Goal: Task Accomplishment & Management: Use online tool/utility

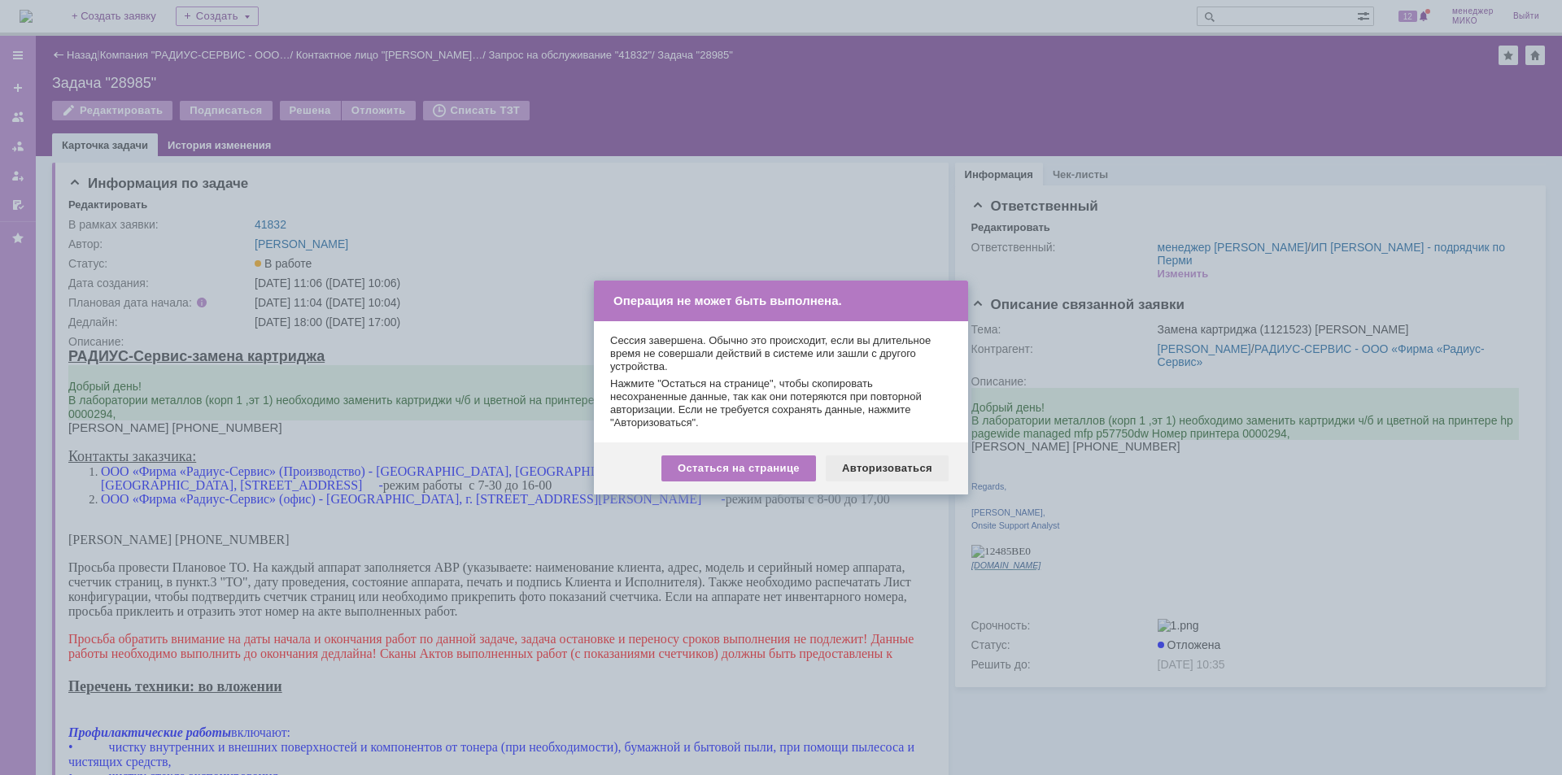
click at [895, 470] on div "Авторизоваться" at bounding box center [887, 468] width 123 height 26
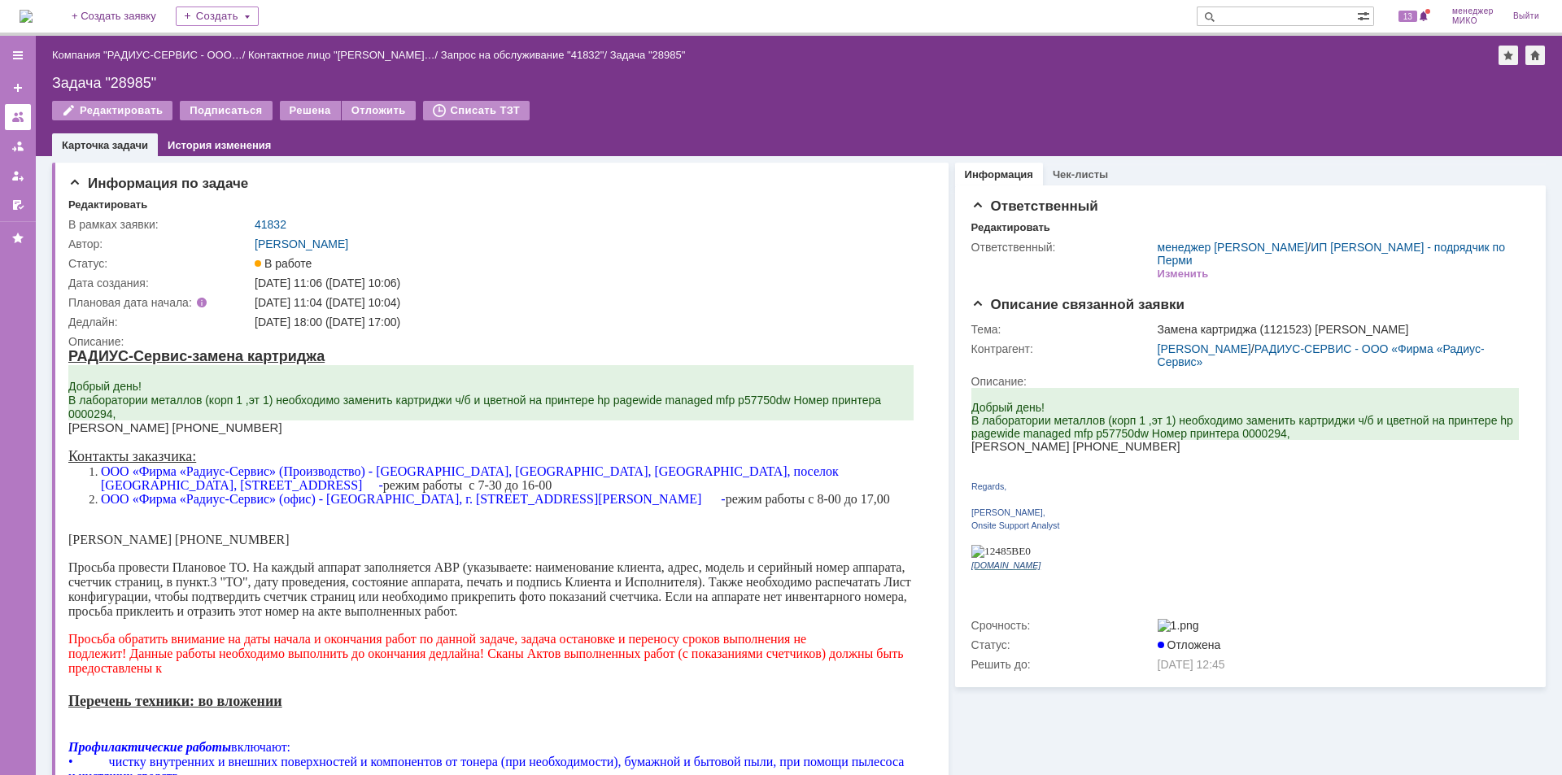
click at [26, 114] on link at bounding box center [18, 117] width 26 height 26
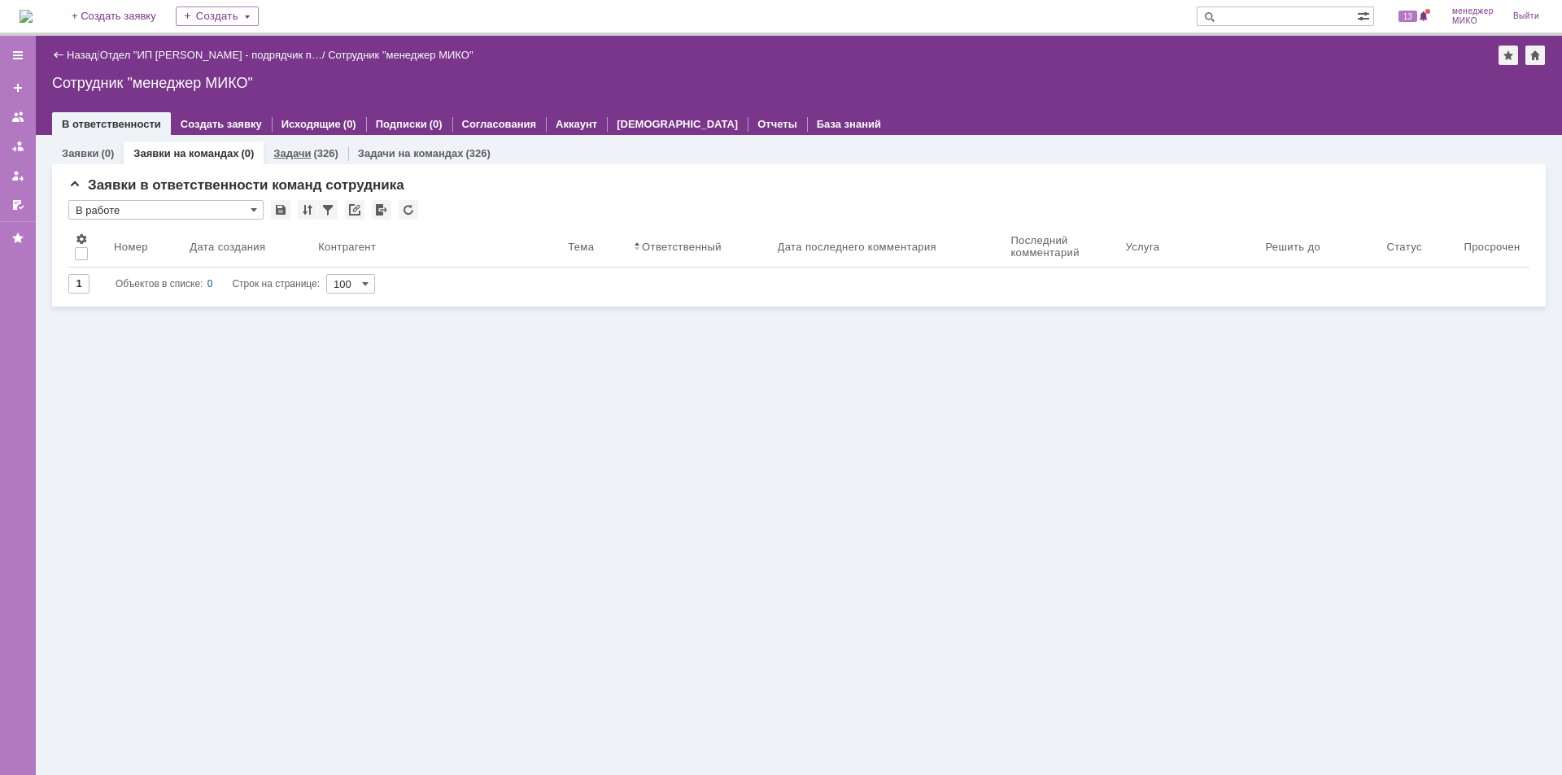
click at [302, 149] on link "Задачи" at bounding box center [291, 153] width 37 height 12
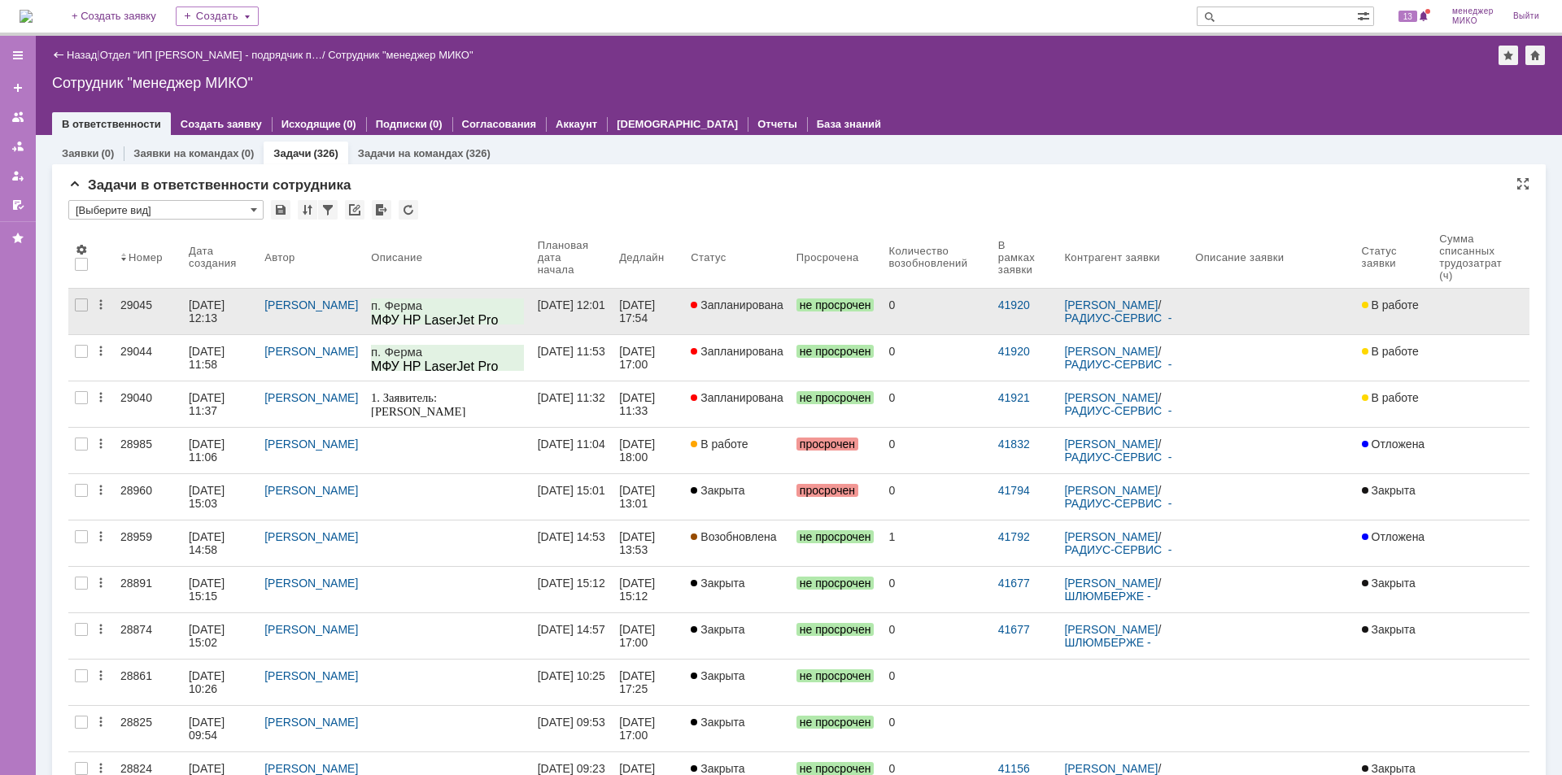
click at [141, 310] on div "29045" at bounding box center [147, 305] width 55 height 13
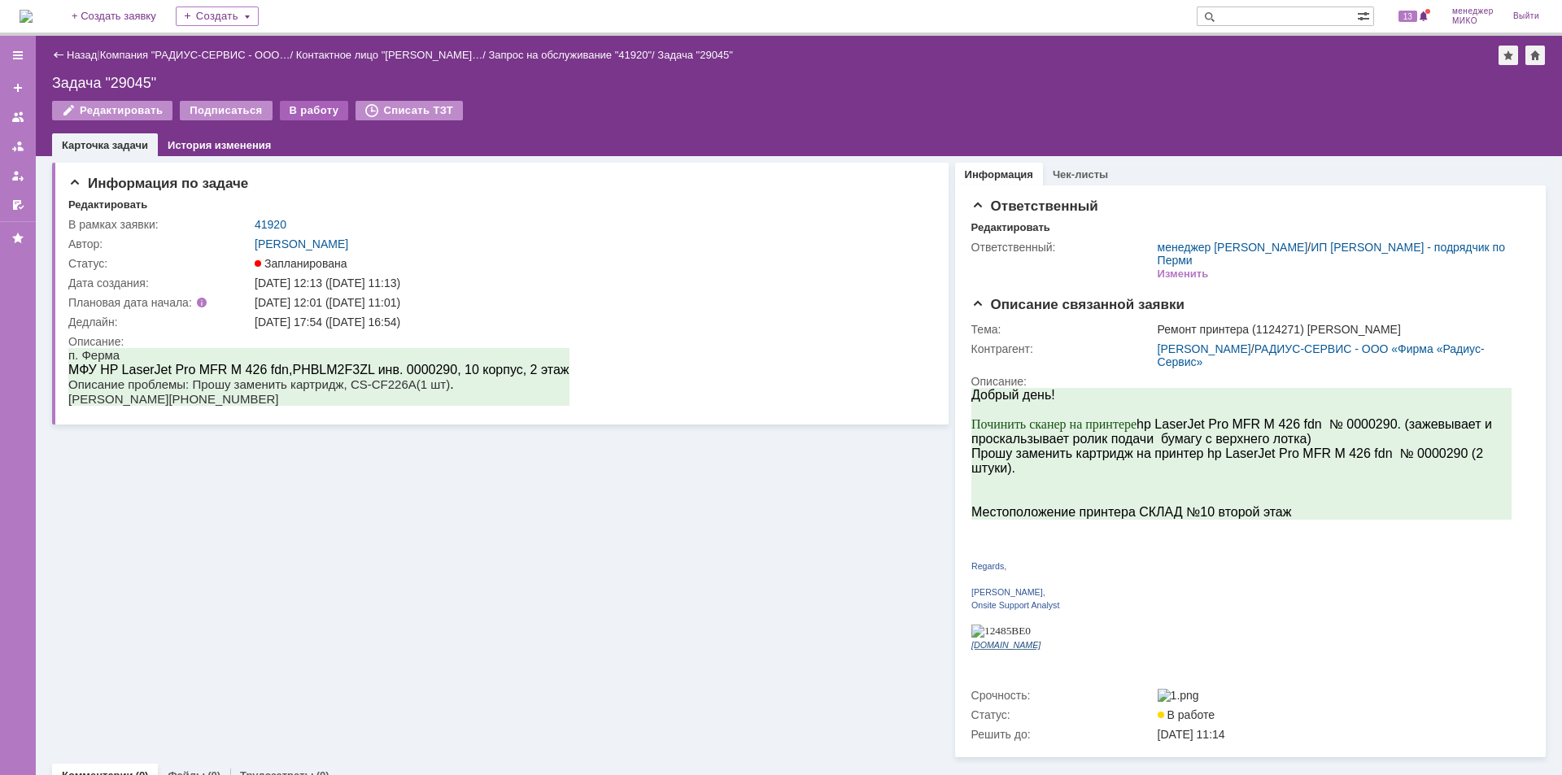
click at [293, 115] on div "В работу" at bounding box center [314, 111] width 69 height 20
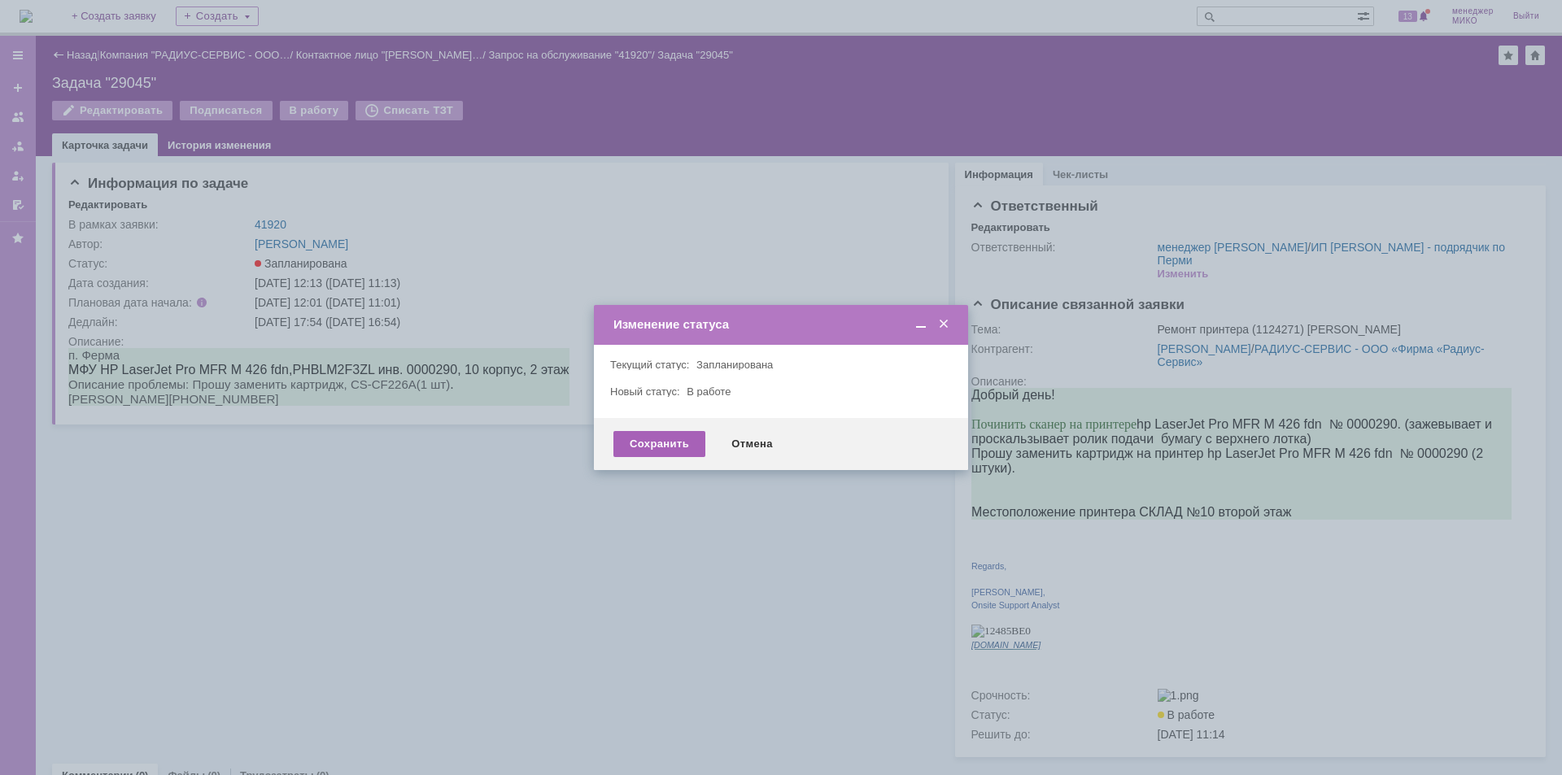
click at [645, 438] on div "Сохранить" at bounding box center [659, 444] width 92 height 26
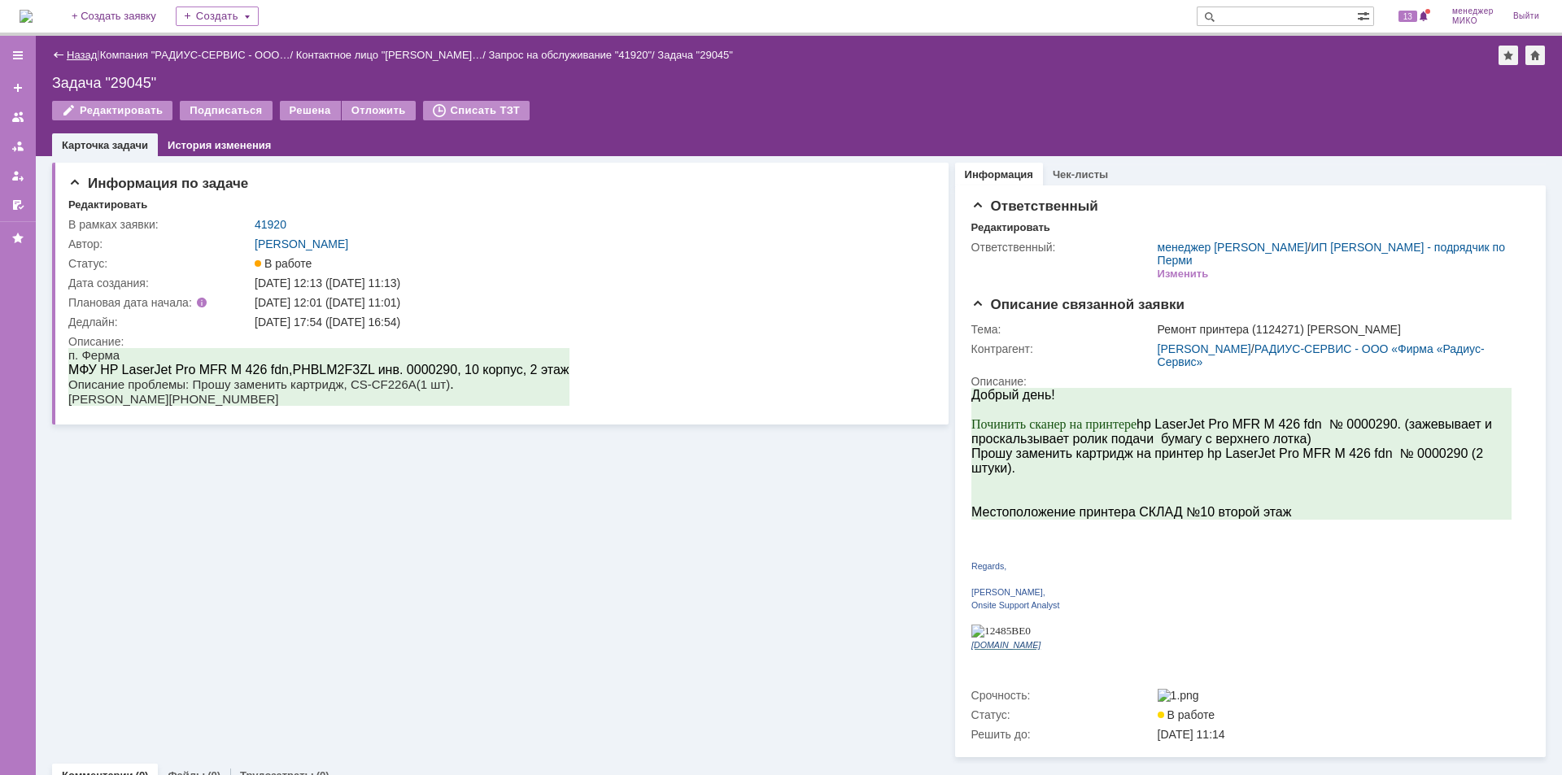
click at [71, 53] on link "Назад" at bounding box center [82, 55] width 30 height 12
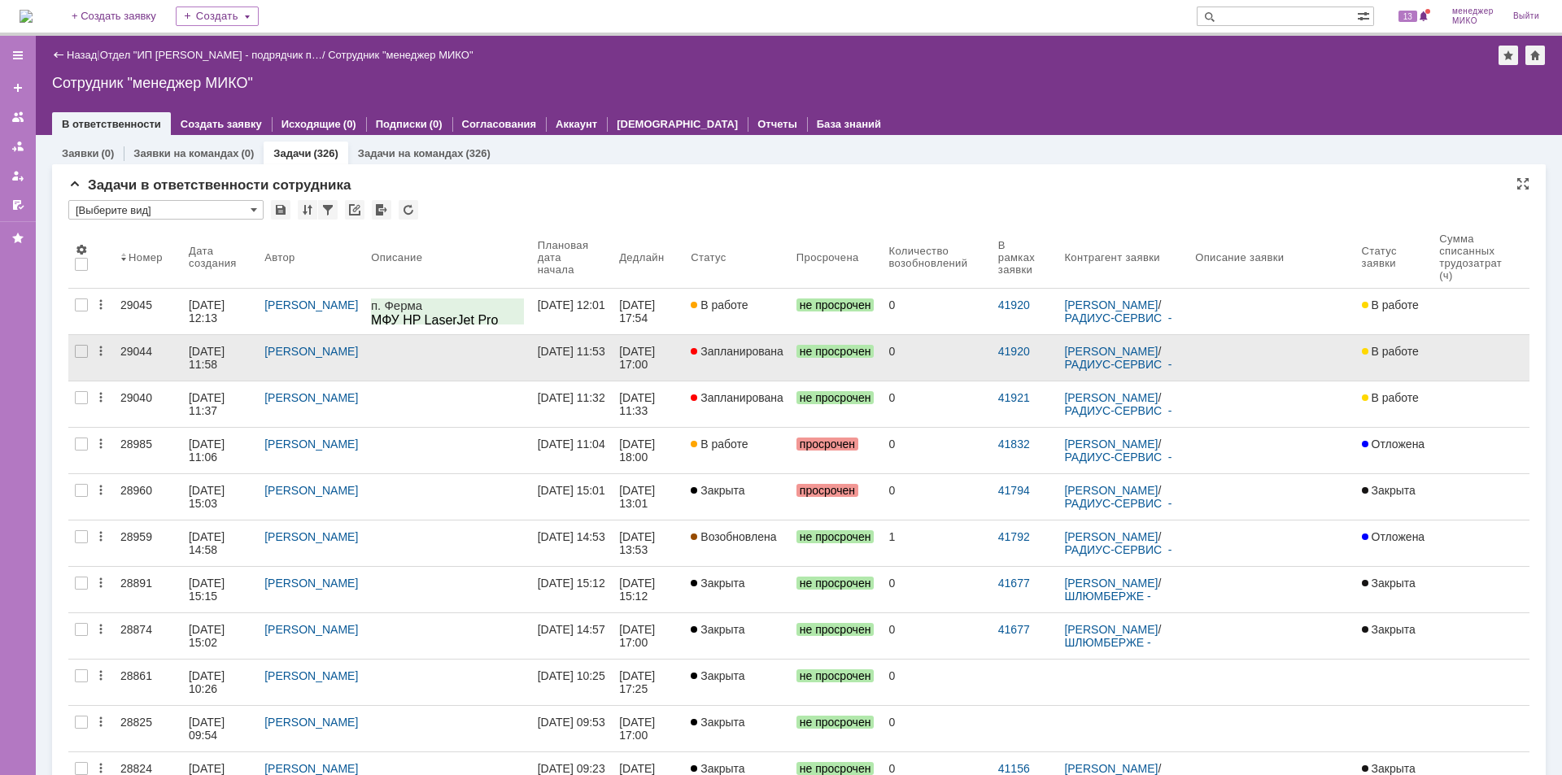
click at [134, 346] on div "29044" at bounding box center [147, 351] width 55 height 13
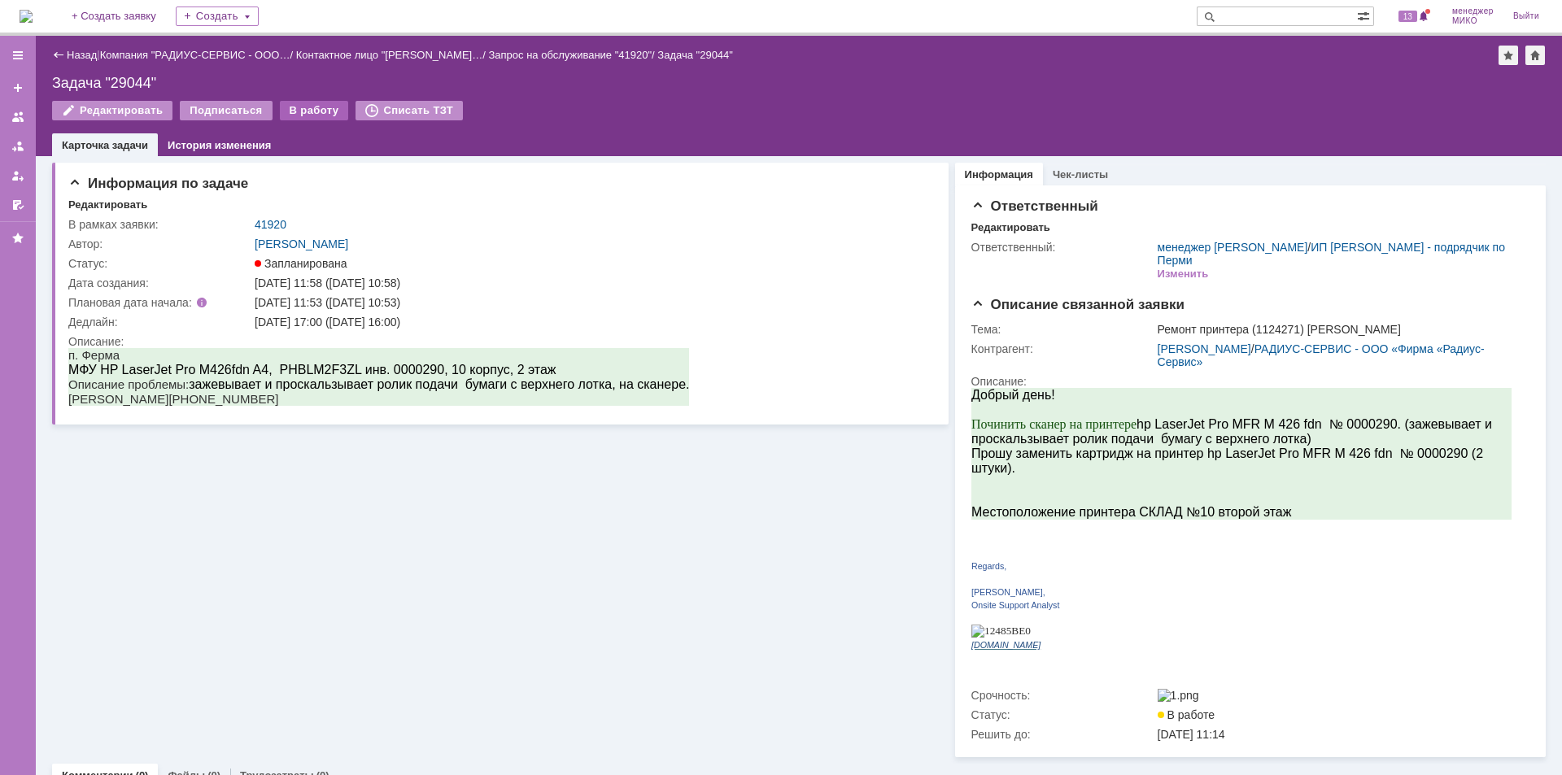
click at [291, 111] on div "В работу" at bounding box center [314, 111] width 69 height 20
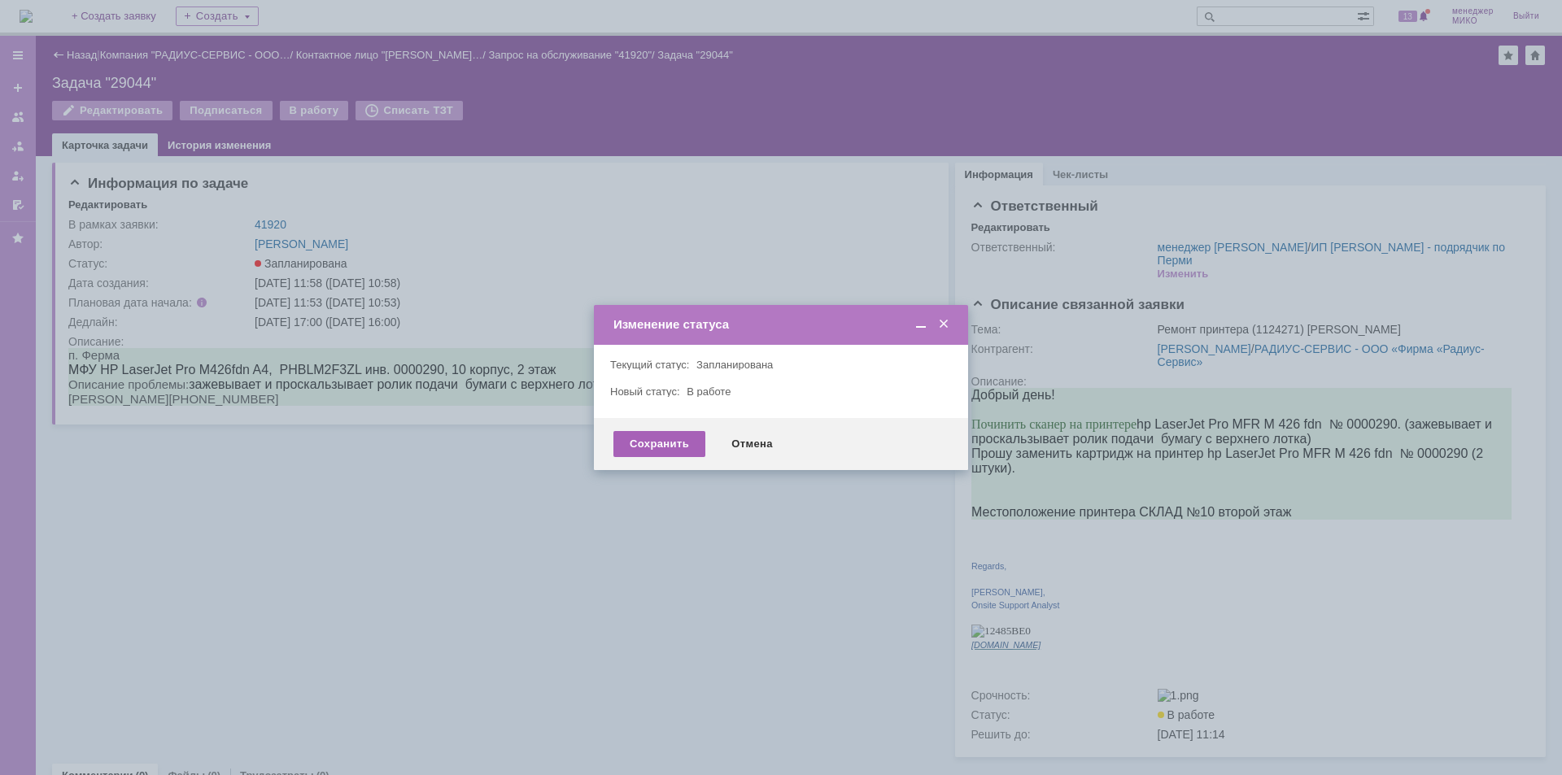
click at [675, 438] on div "Сохранить" at bounding box center [659, 444] width 92 height 26
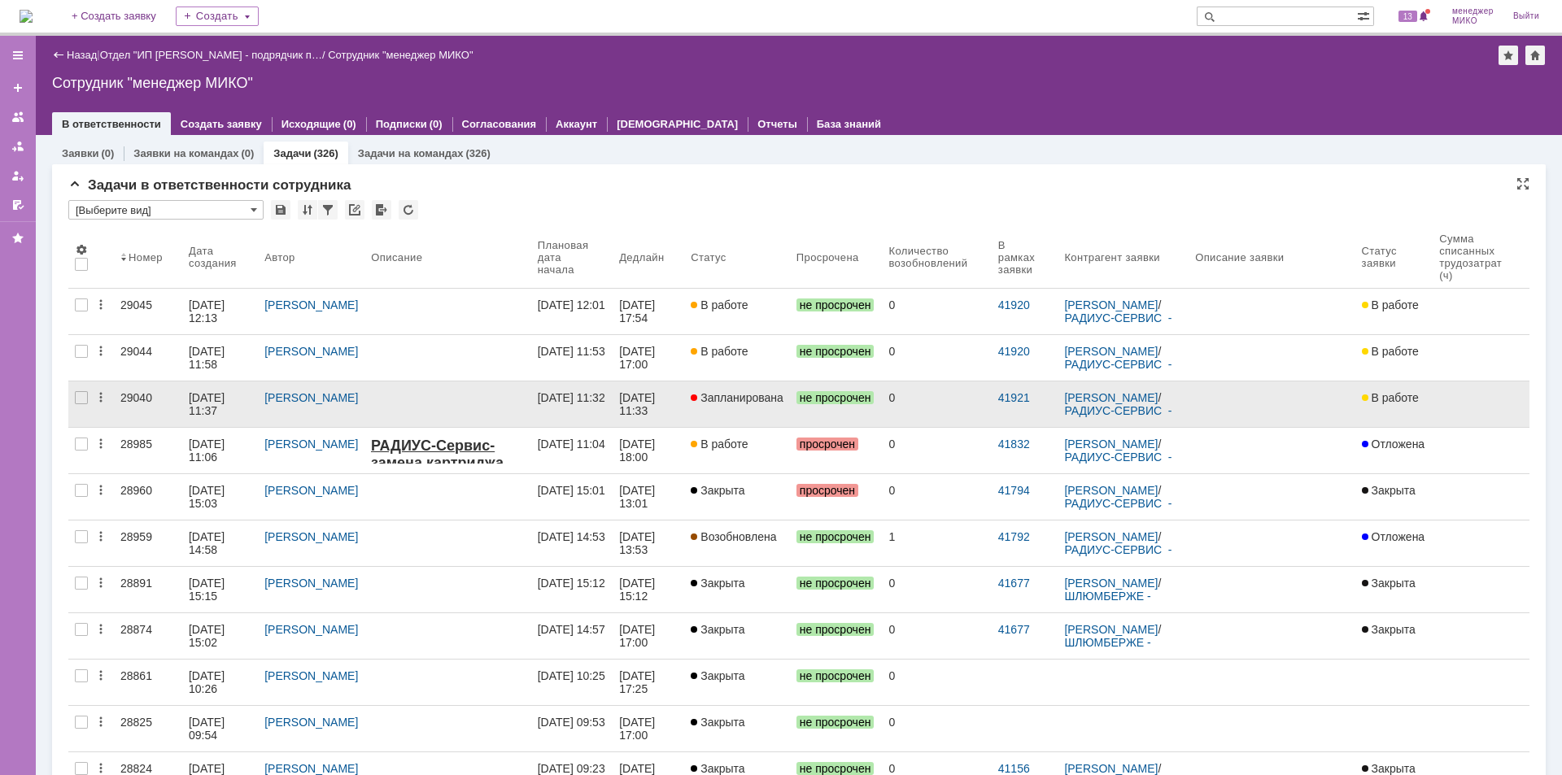
click at [130, 395] on div "29040" at bounding box center [147, 397] width 55 height 13
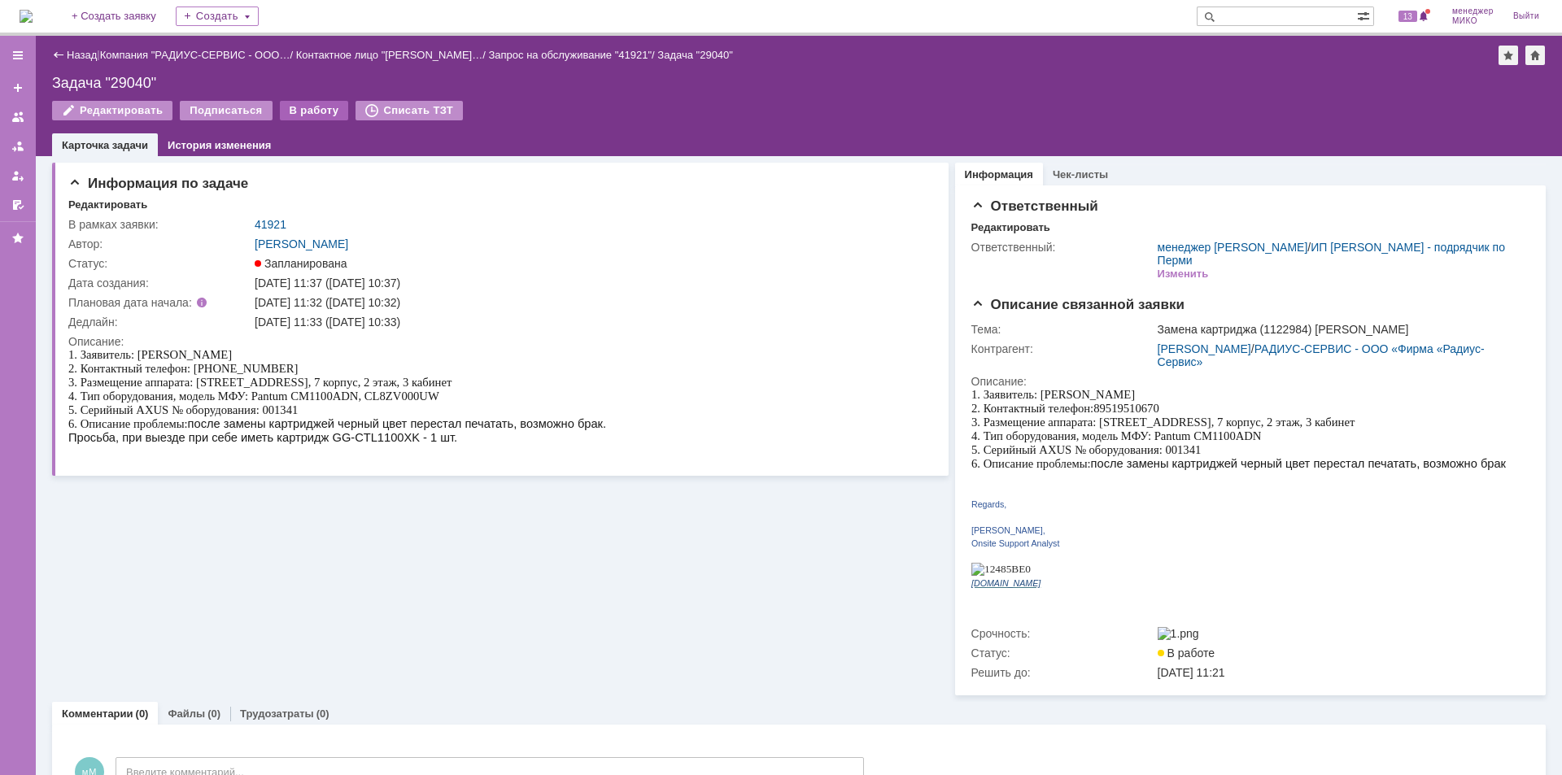
click at [298, 115] on div "В работу" at bounding box center [314, 111] width 69 height 20
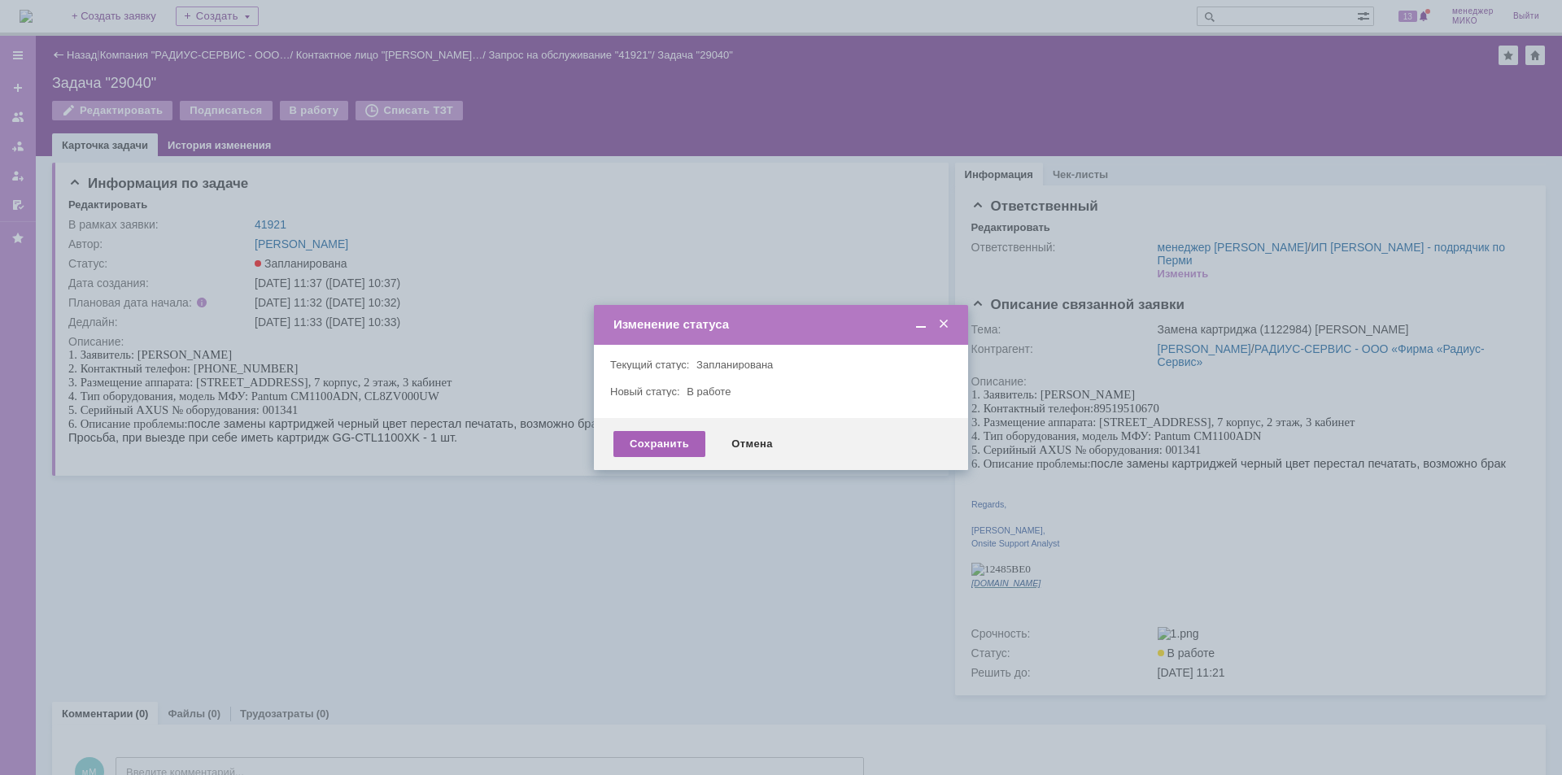
click at [675, 439] on div "Сохранить" at bounding box center [659, 444] width 92 height 26
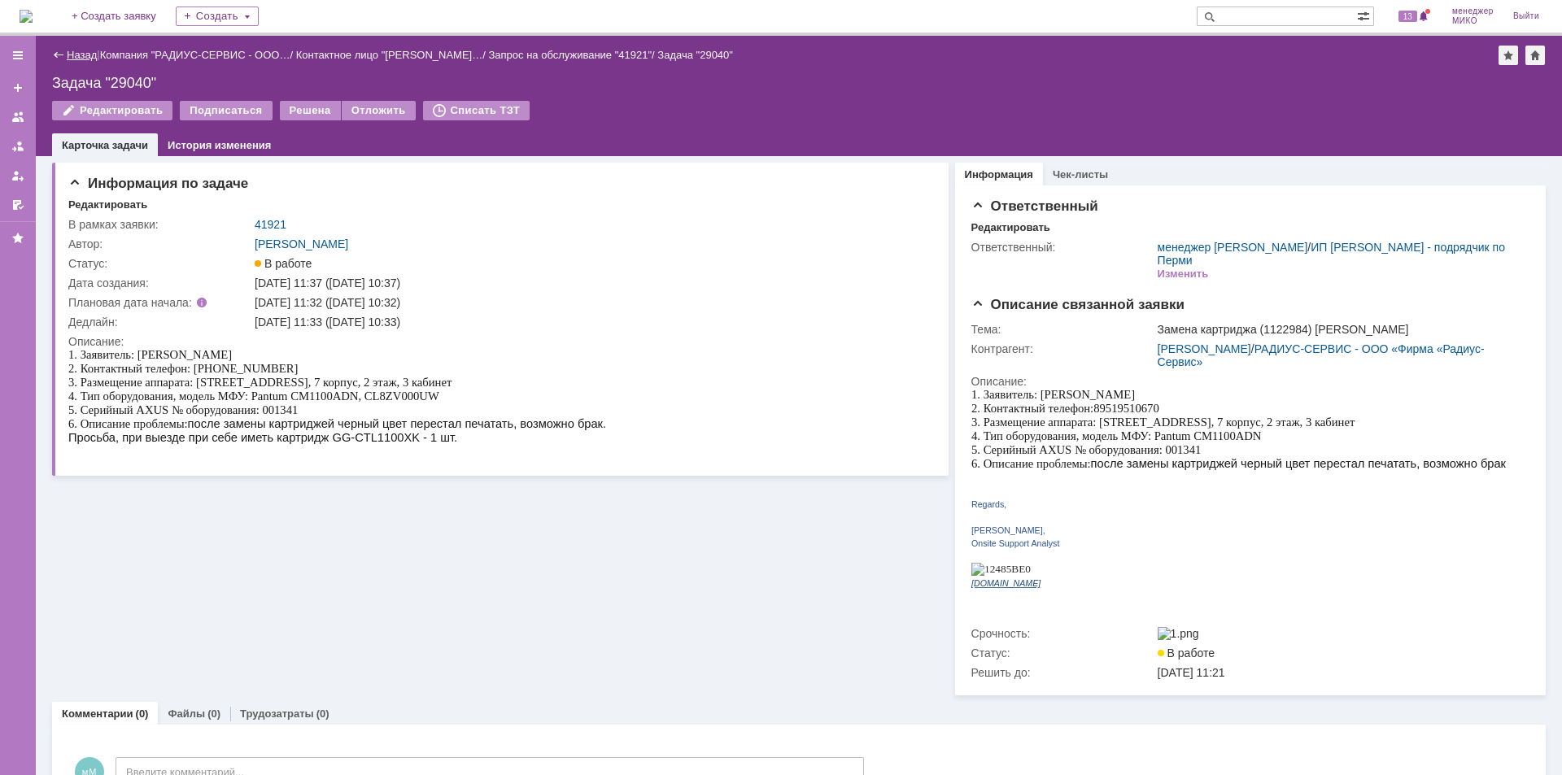
click at [71, 56] on link "Назад" at bounding box center [82, 55] width 30 height 12
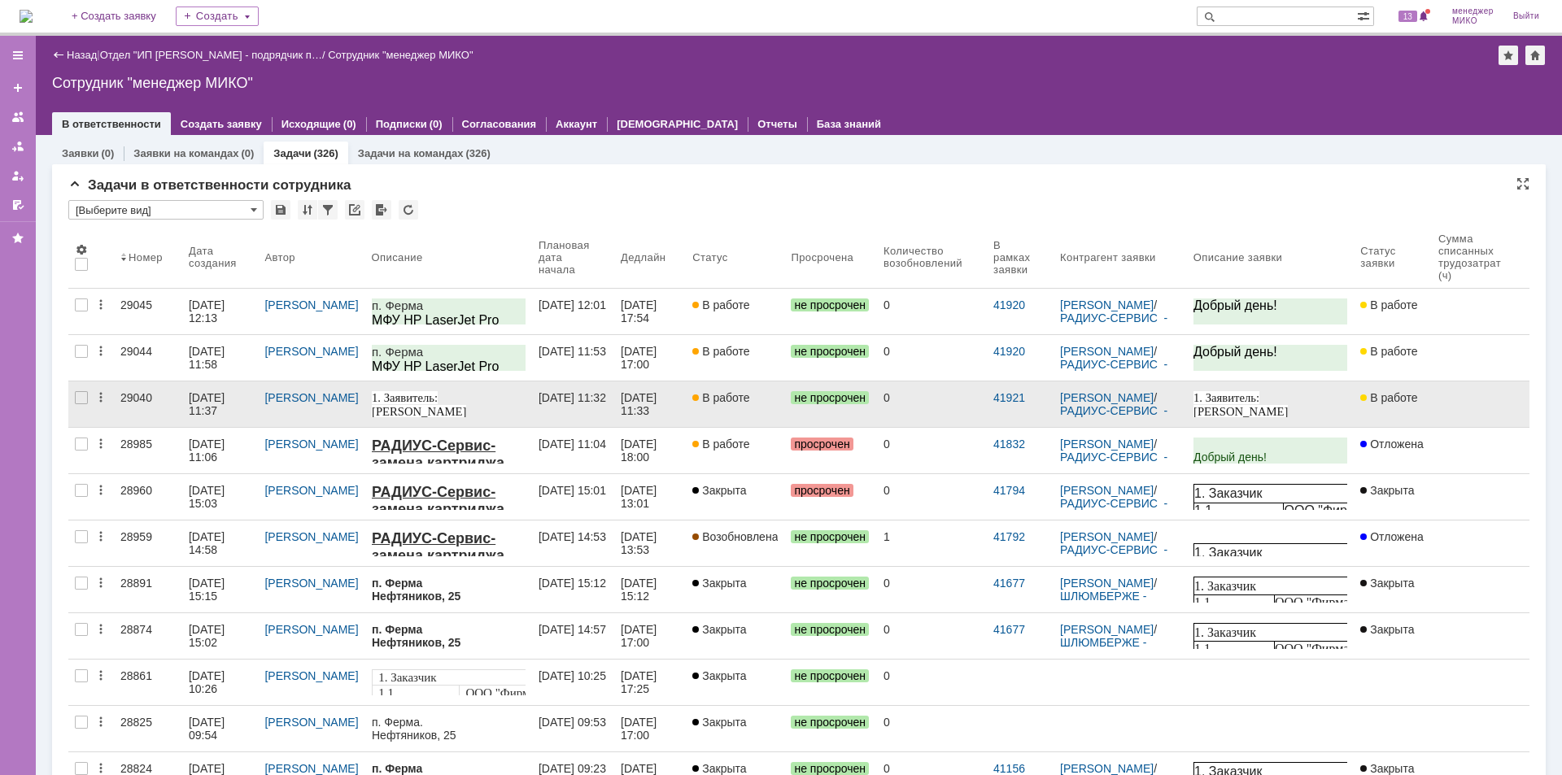
click at [153, 407] on link "29040" at bounding box center [148, 404] width 68 height 46
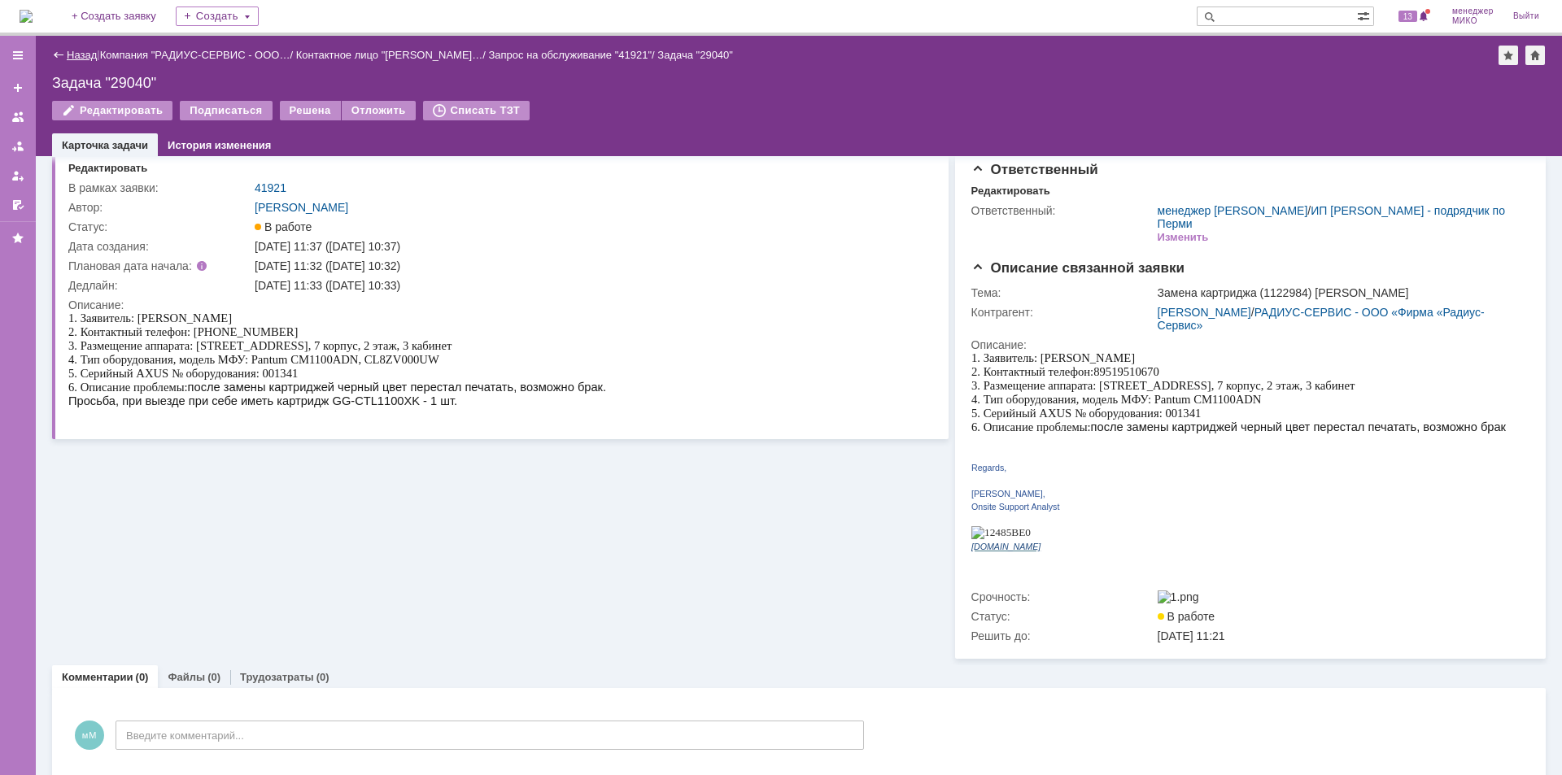
click at [75, 54] on link "Назад" at bounding box center [82, 55] width 30 height 12
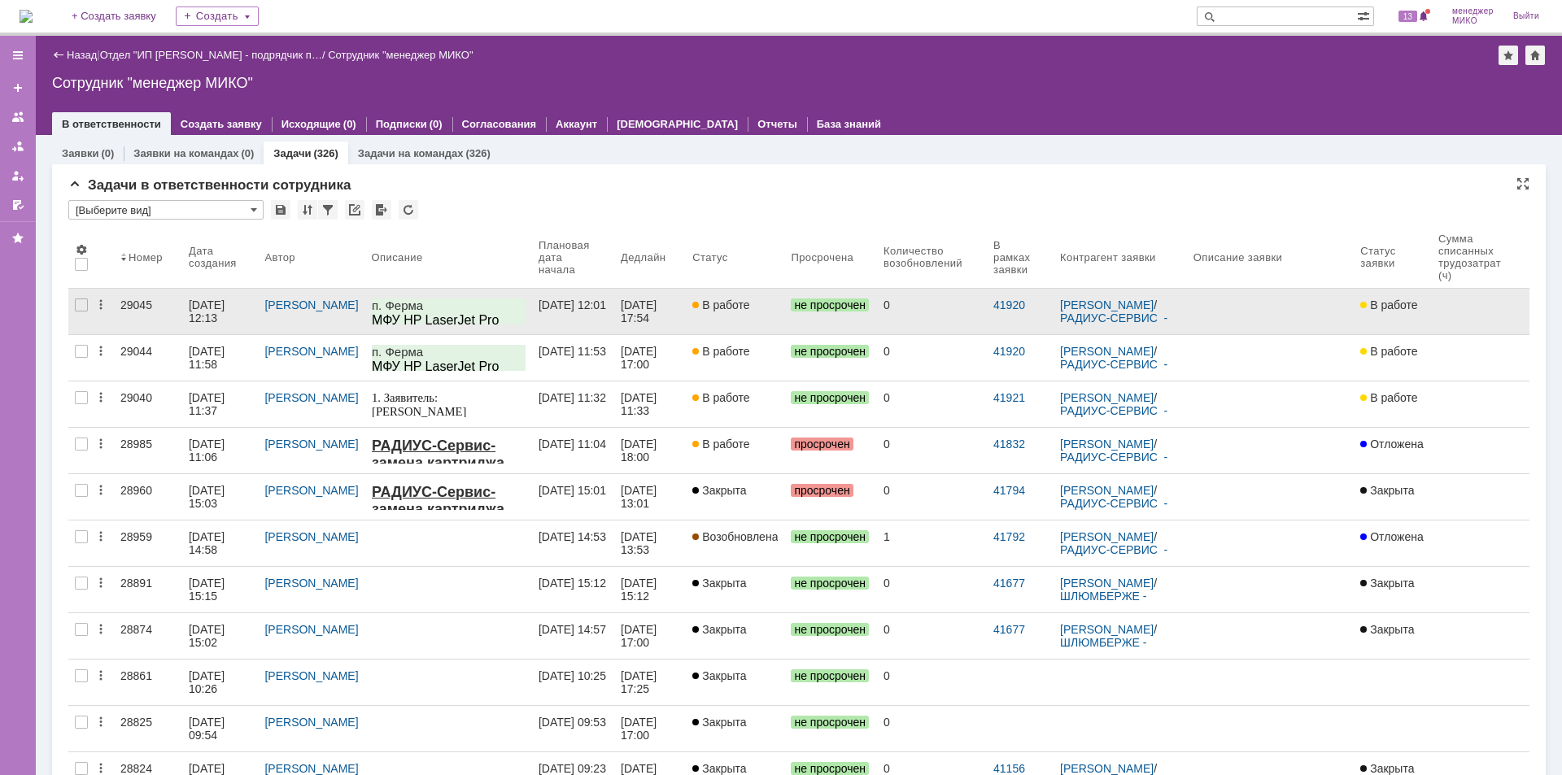
click at [137, 307] on div "29045" at bounding box center [147, 305] width 55 height 13
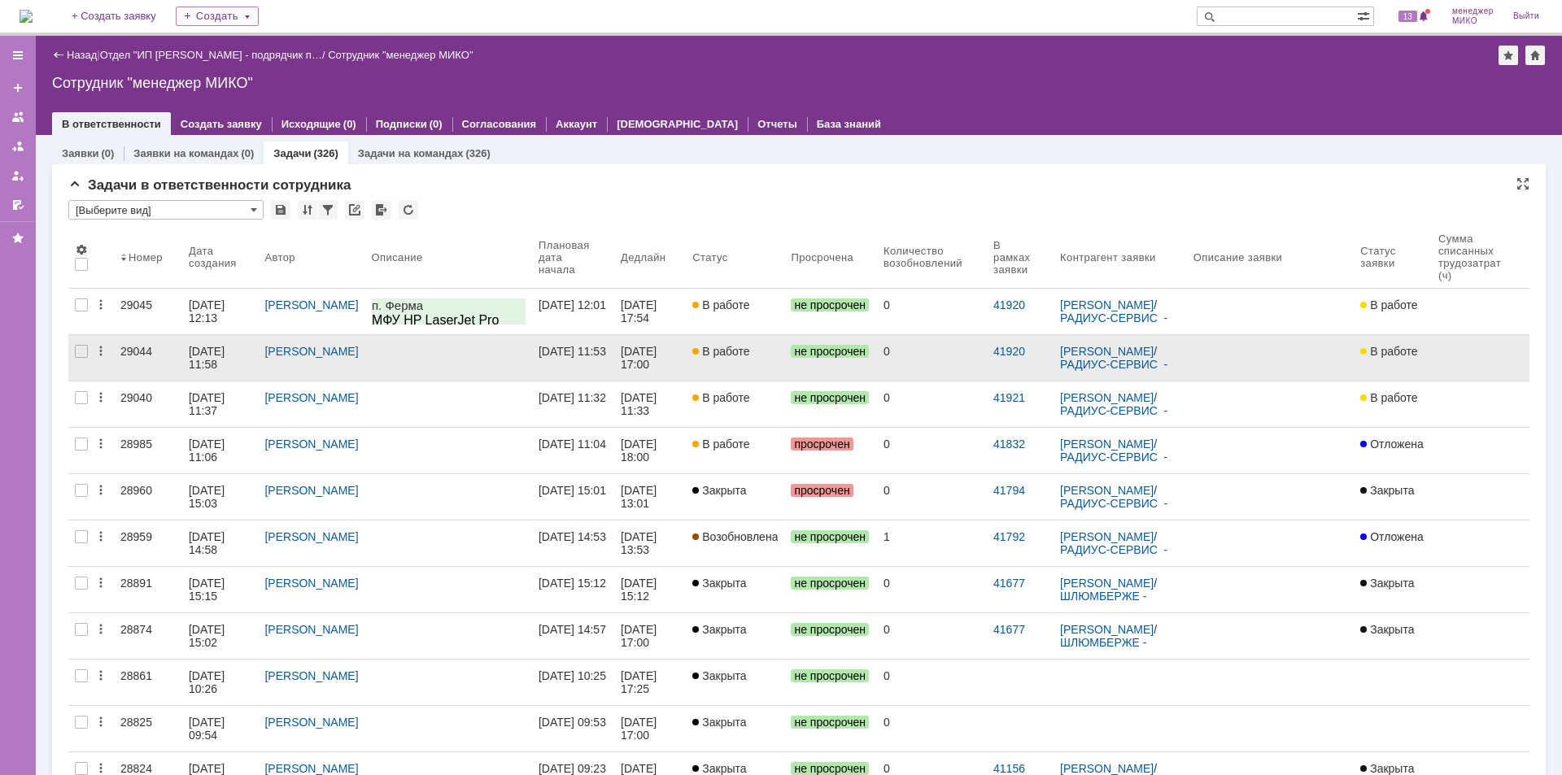
click at [137, 350] on div "29044" at bounding box center [147, 351] width 55 height 13
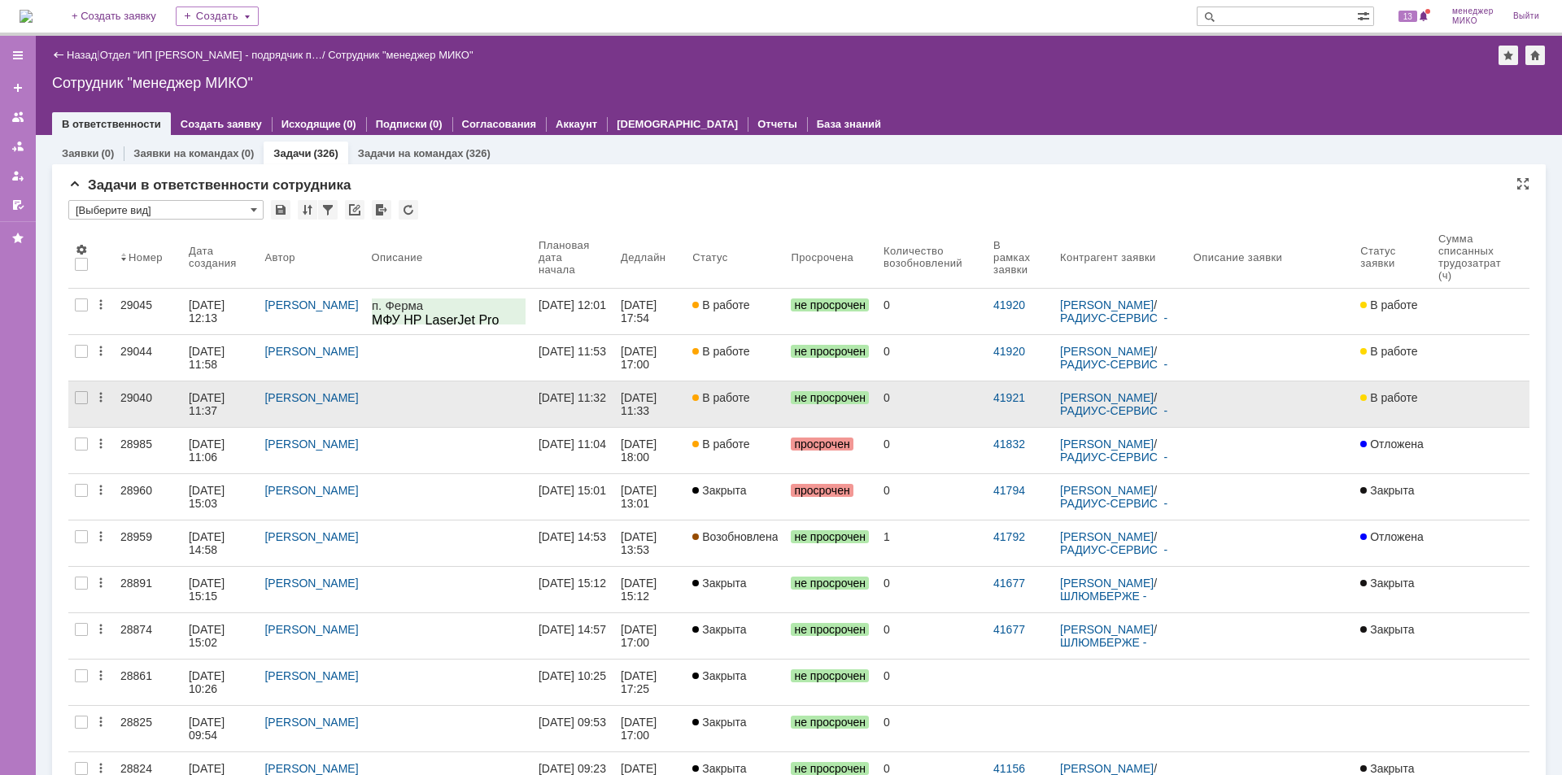
click at [139, 394] on div "29040" at bounding box center [147, 397] width 55 height 13
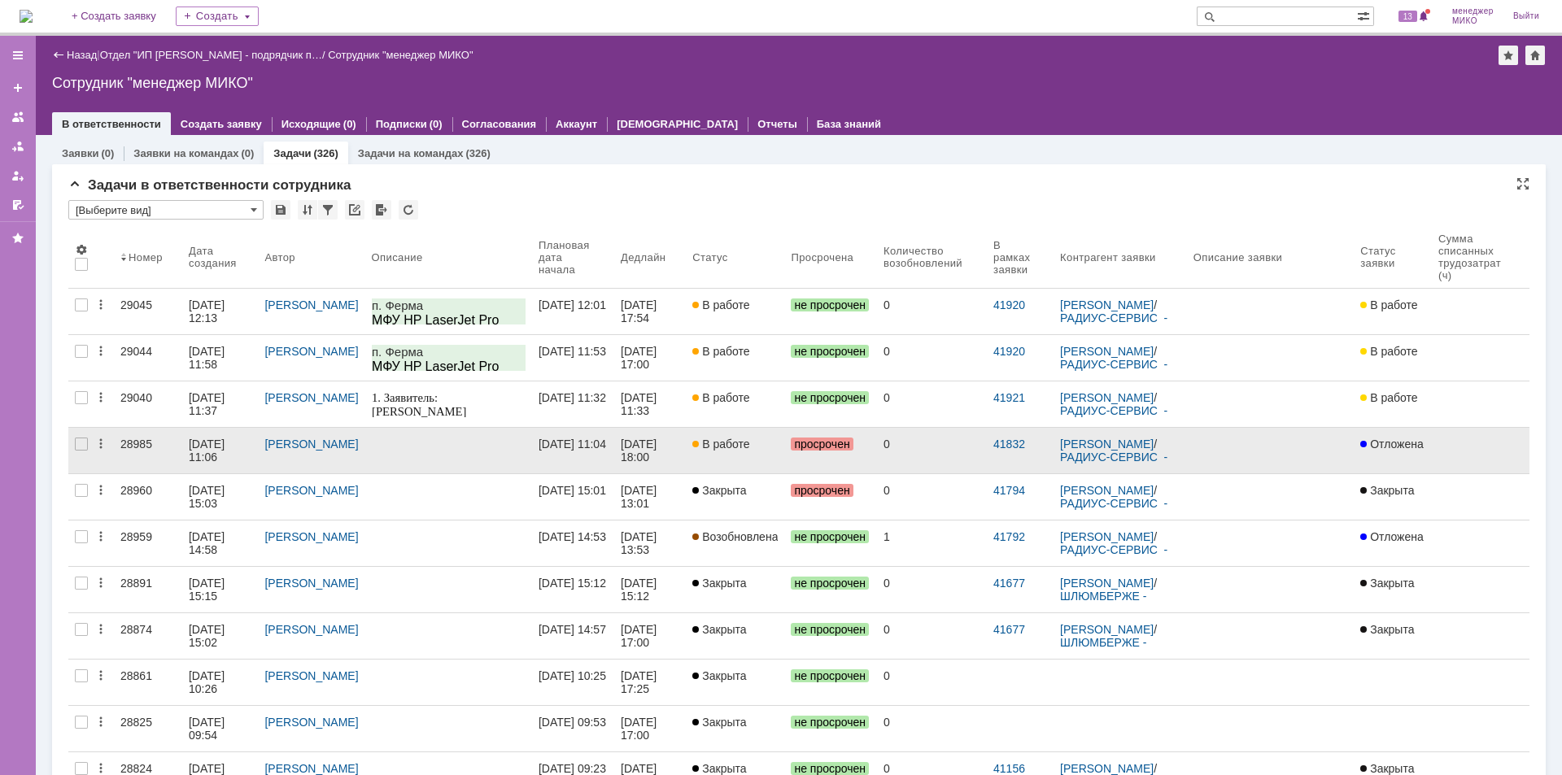
click at [146, 442] on div "28985" at bounding box center [147, 444] width 55 height 13
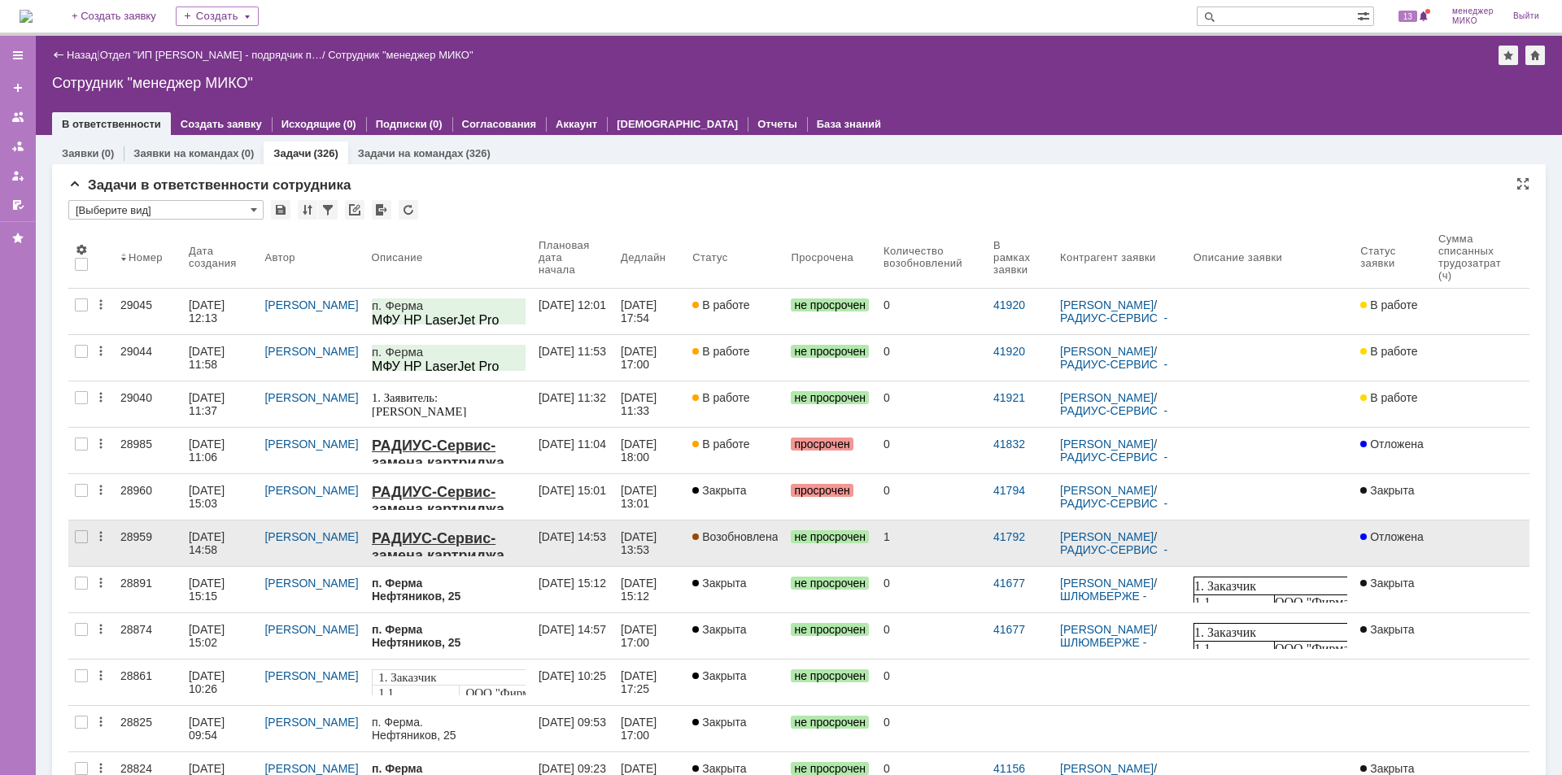
click at [137, 535] on div "28959" at bounding box center [147, 536] width 55 height 13
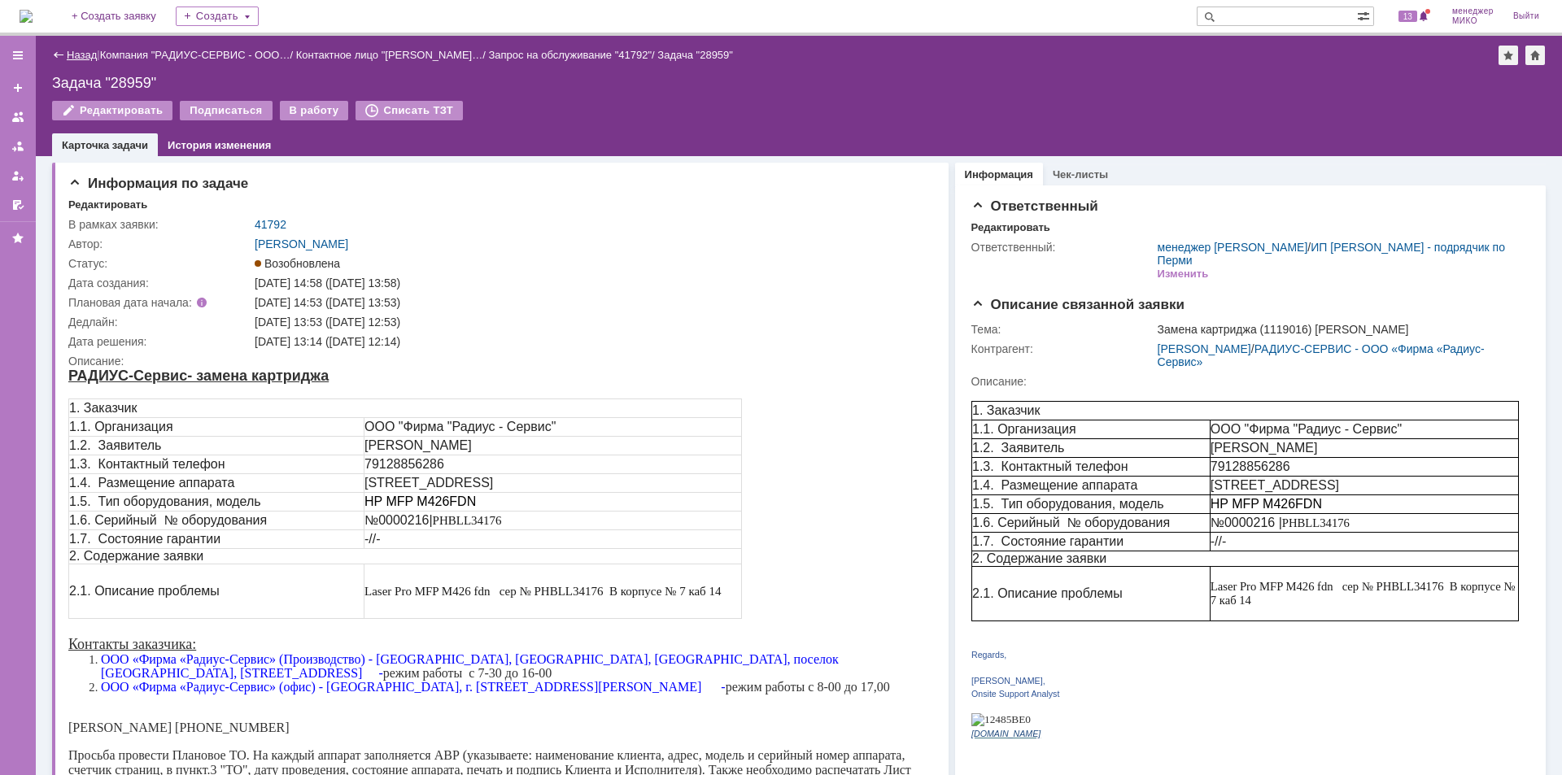
click at [76, 52] on link "Назад" at bounding box center [82, 55] width 30 height 12
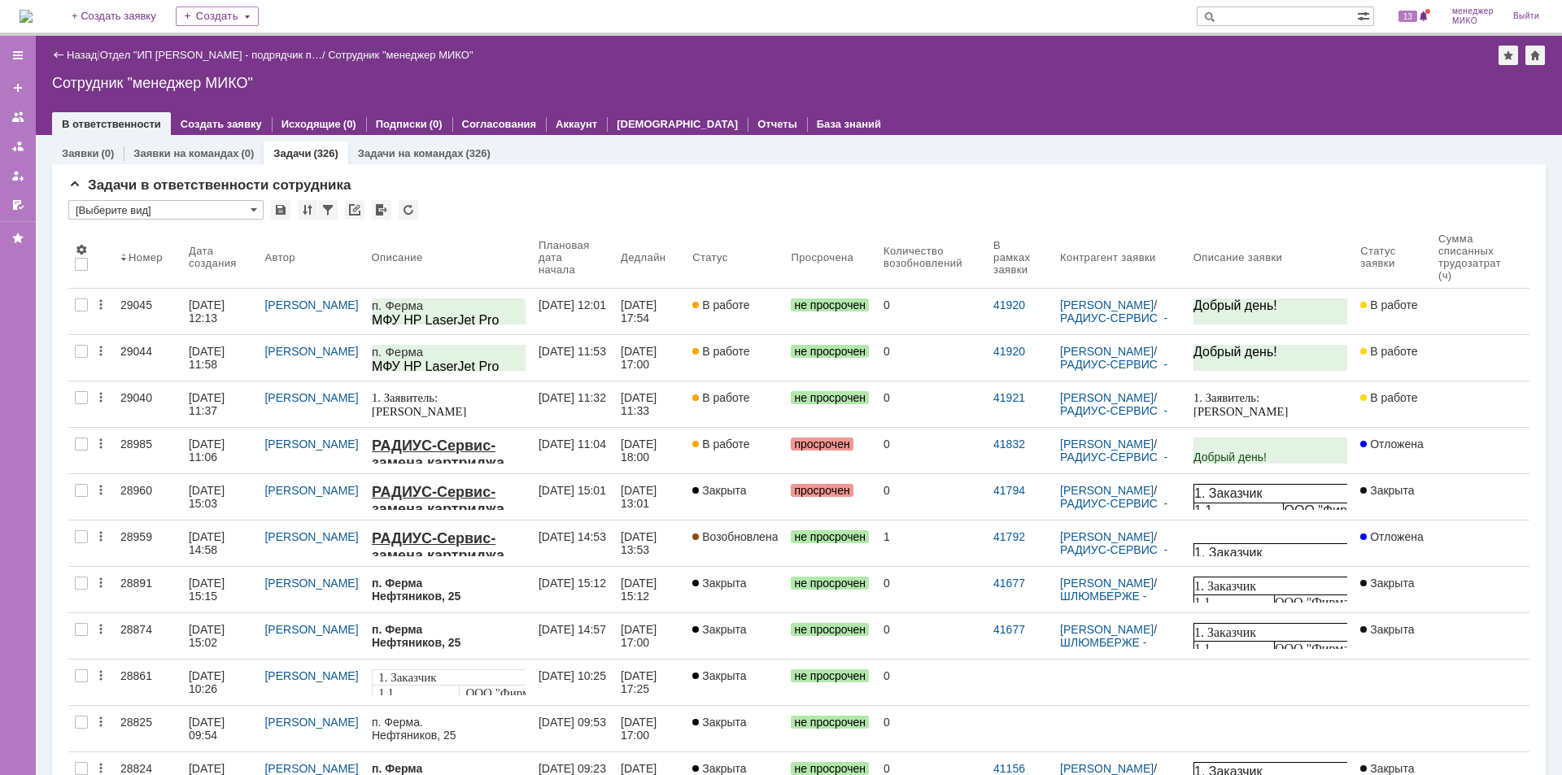
drag, startPoint x: 136, startPoint y: 534, endPoint x: 174, endPoint y: 521, distance: 40.4
click at [135, 534] on div "28959" at bounding box center [147, 536] width 55 height 13
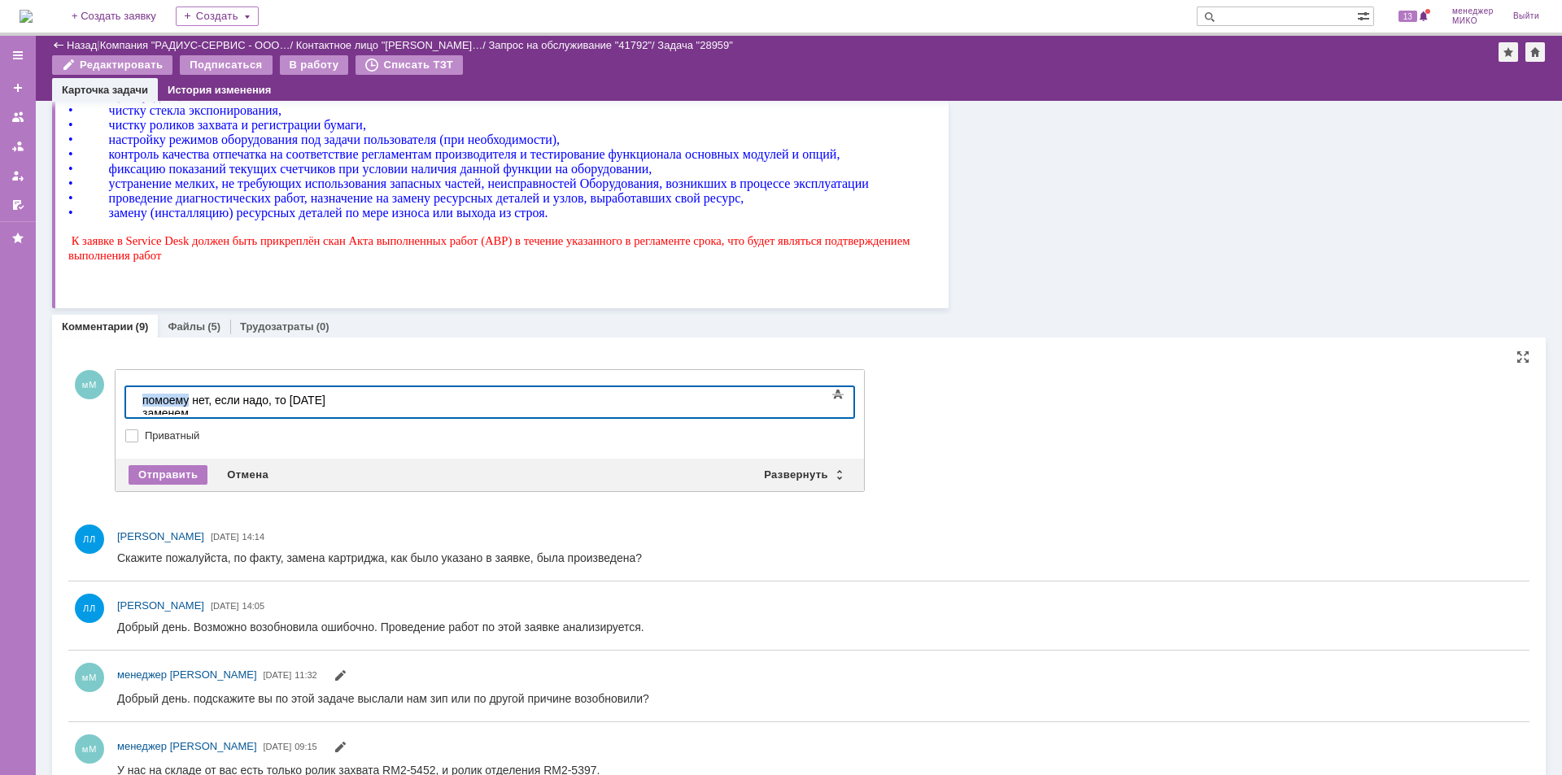
drag, startPoint x: 189, startPoint y: 400, endPoint x: 120, endPoint y: 397, distance: 69.2
click at [136, 397] on html "помоему нет, если надо, то [DATE] заменем" at bounding box center [258, 406] width 244 height 39
click at [348, 400] on div "вроде нет, если надо, то [DATE] заменем" at bounding box center [257, 400] width 231 height 13
click at [373, 399] on div "вроде нет, если надо, то [DATE] заменим" at bounding box center [257, 400] width 231 height 13
click at [178, 479] on div "Отправить" at bounding box center [168, 475] width 79 height 20
